Goal: Information Seeking & Learning: Learn about a topic

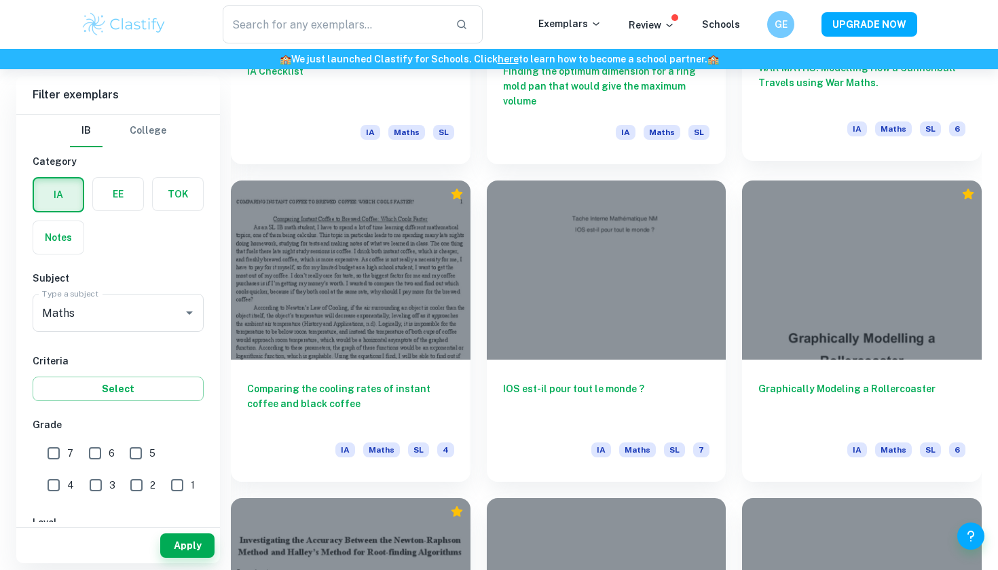
scroll to position [6639, 0]
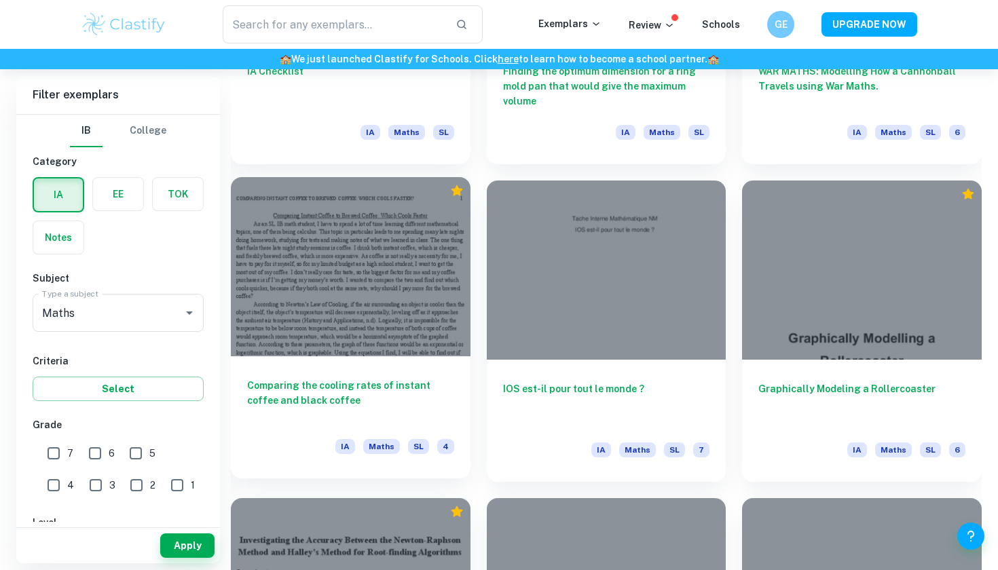
click at [372, 295] on div at bounding box center [351, 266] width 240 height 179
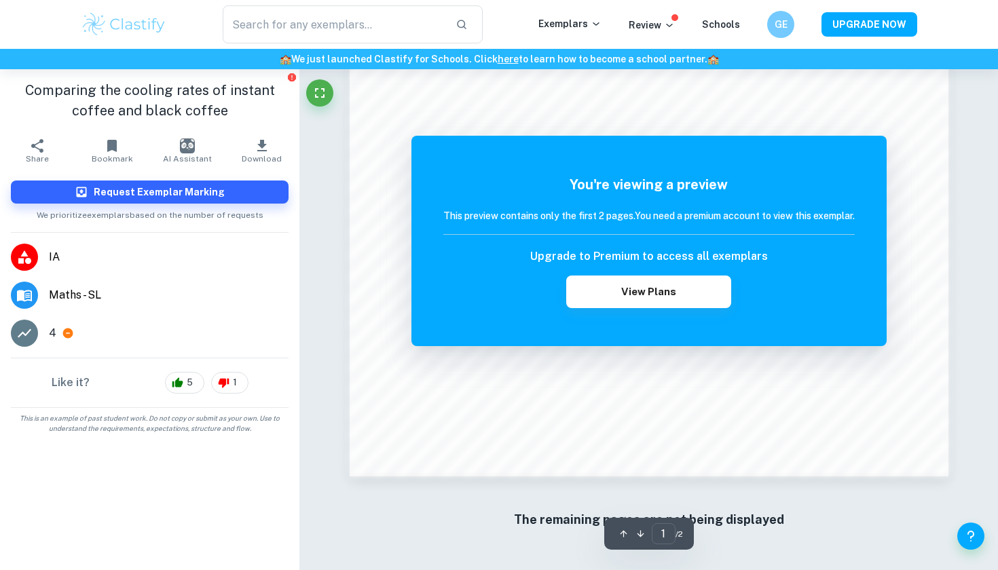
scroll to position [1162, 0]
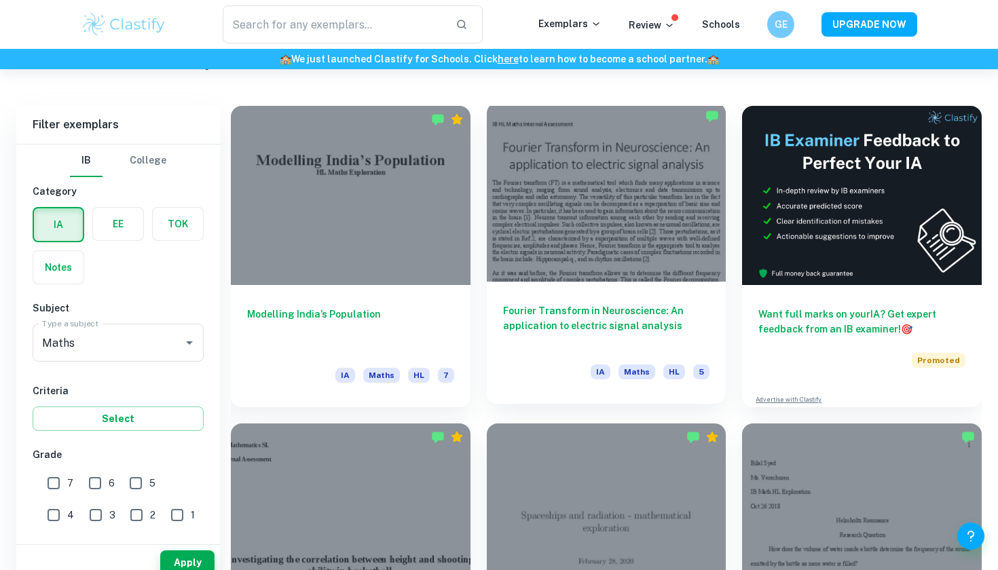
scroll to position [329, 0]
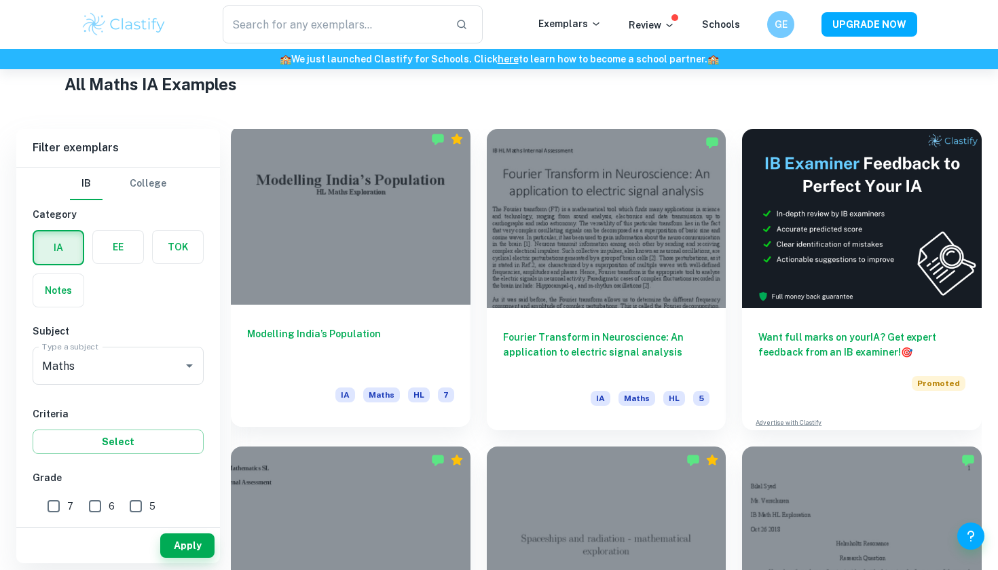
click at [383, 202] on div at bounding box center [351, 215] width 240 height 179
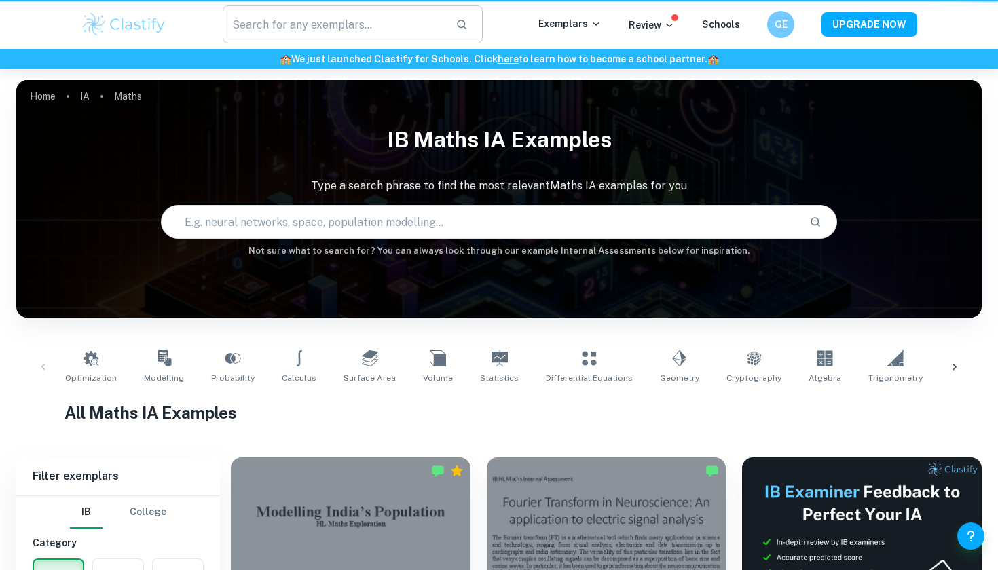
scroll to position [329, 0]
